Goal: Navigation & Orientation: Find specific page/section

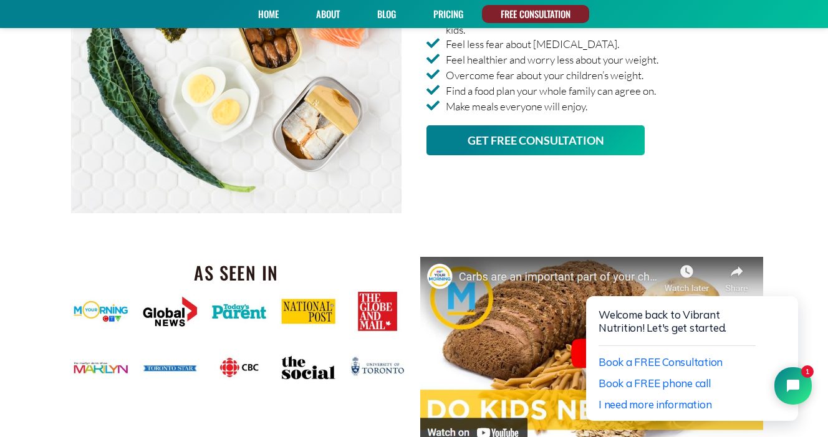
scroll to position [1251, 0]
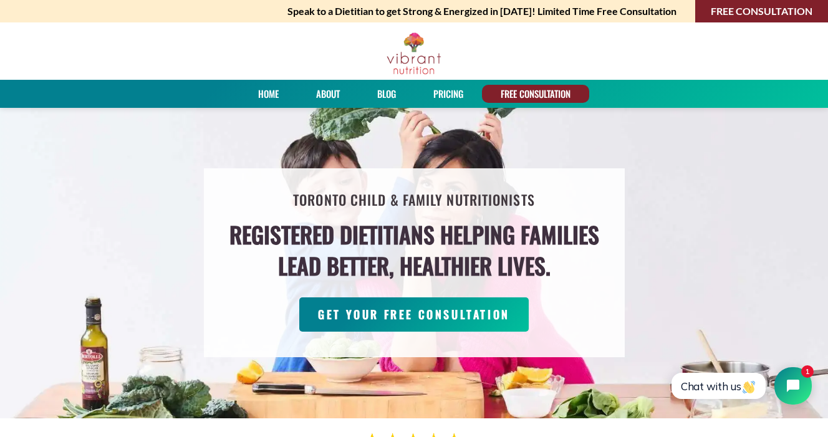
click at [320, 97] on link "About" at bounding box center [328, 94] width 32 height 18
click at [325, 95] on link "About" at bounding box center [328, 94] width 32 height 18
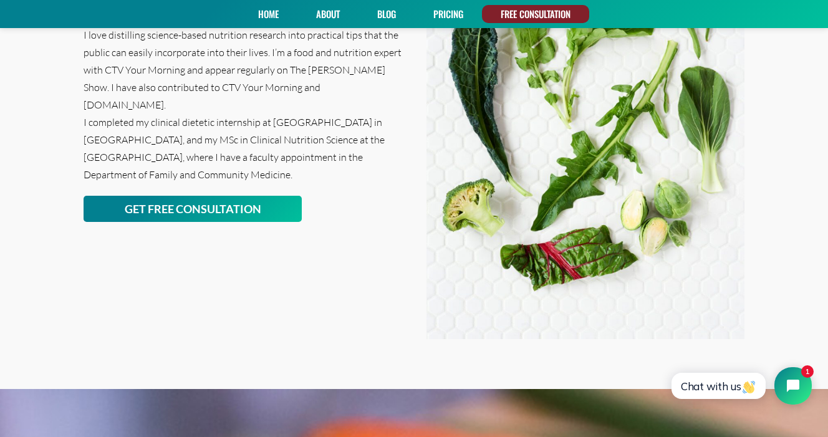
scroll to position [651, 0]
